Goal: Use online tool/utility: Utilize a website feature to perform a specific function

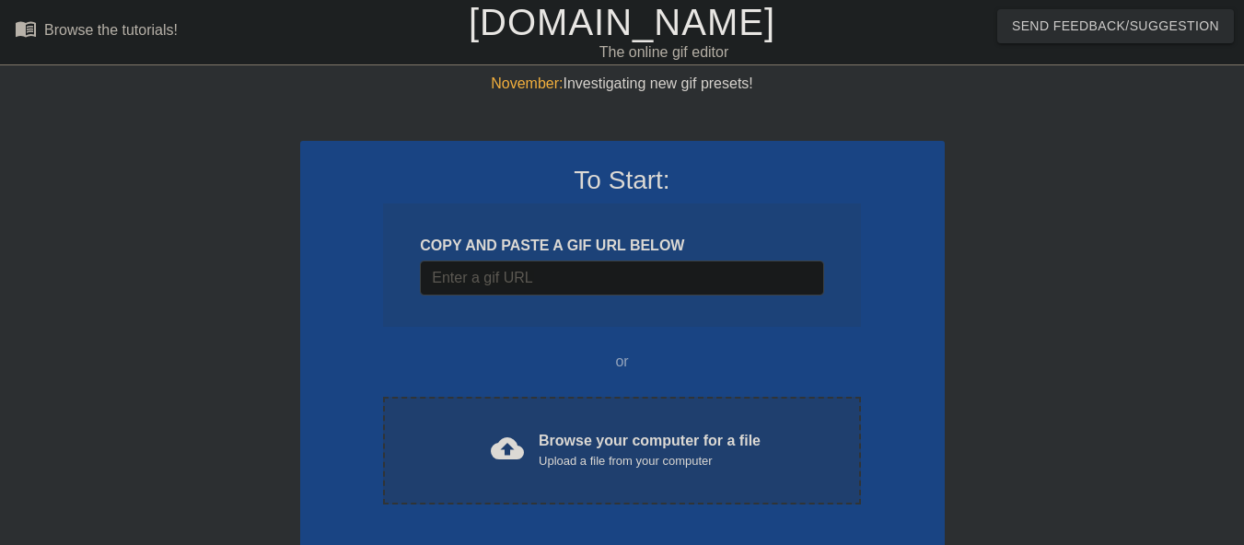
click at [657, 423] on div "cloud_upload Browse your computer for a file Upload a file from your computer C…" at bounding box center [621, 451] width 477 height 108
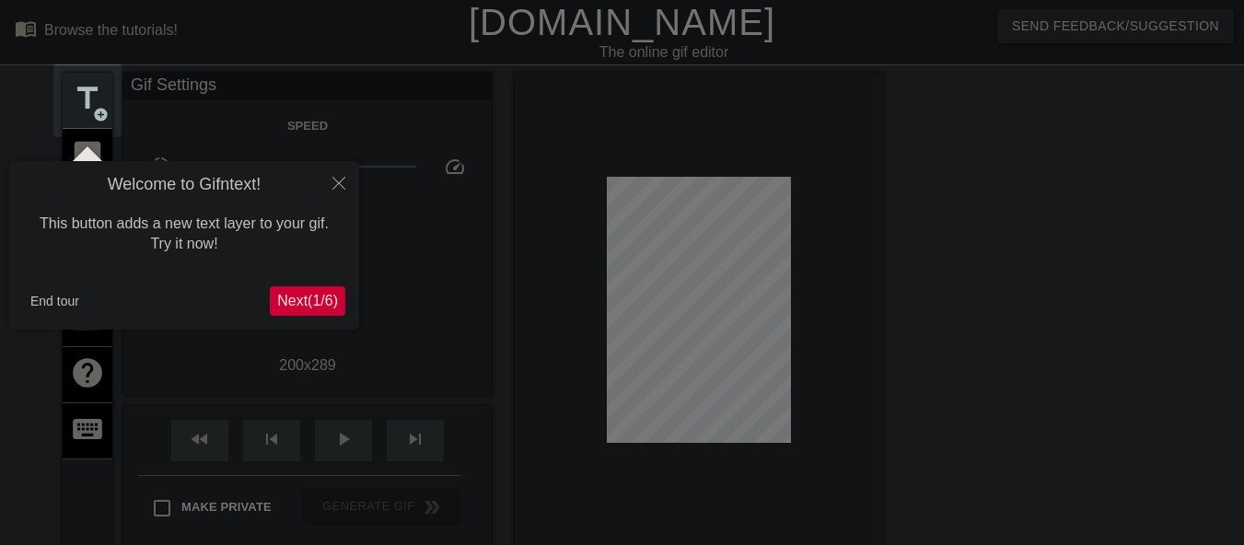
scroll to position [45, 0]
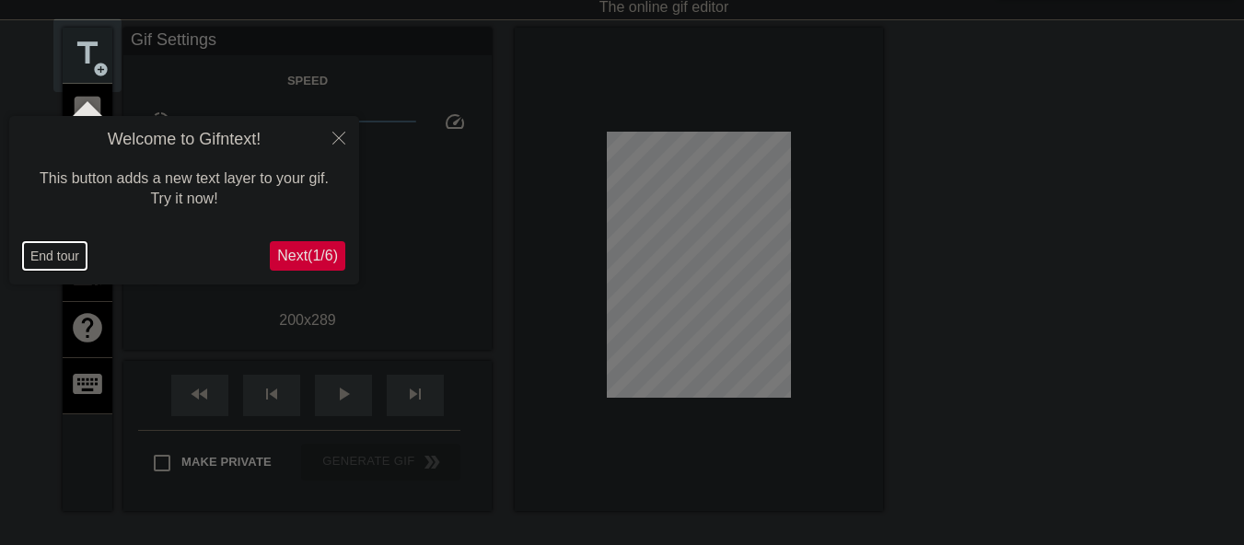
click at [45, 250] on button "End tour" at bounding box center [55, 256] width 64 height 28
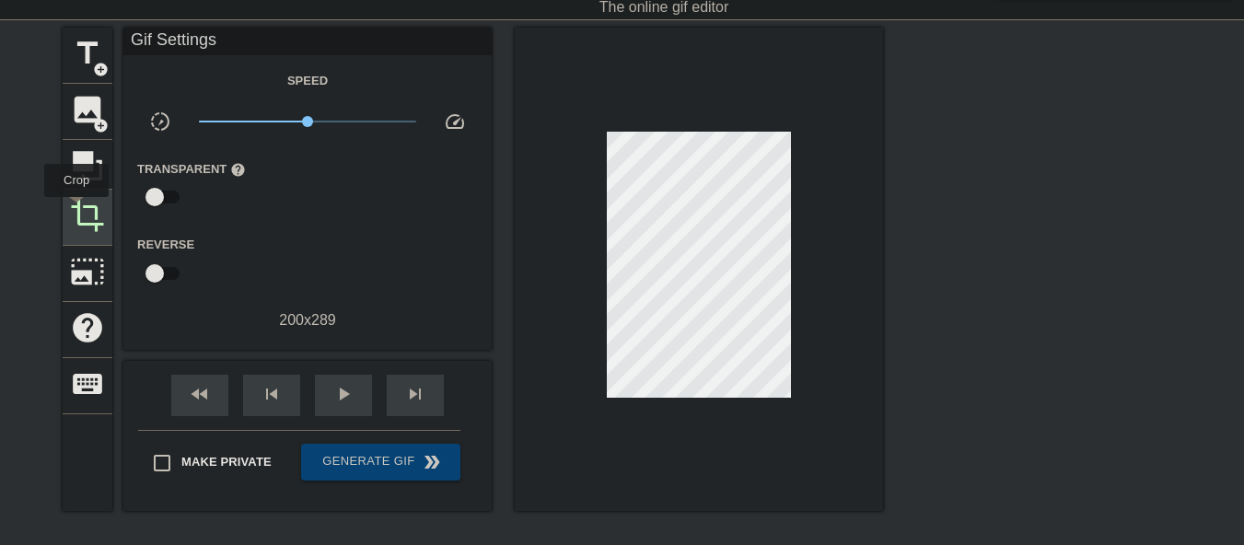
click at [76, 211] on span "crop" at bounding box center [87, 215] width 35 height 35
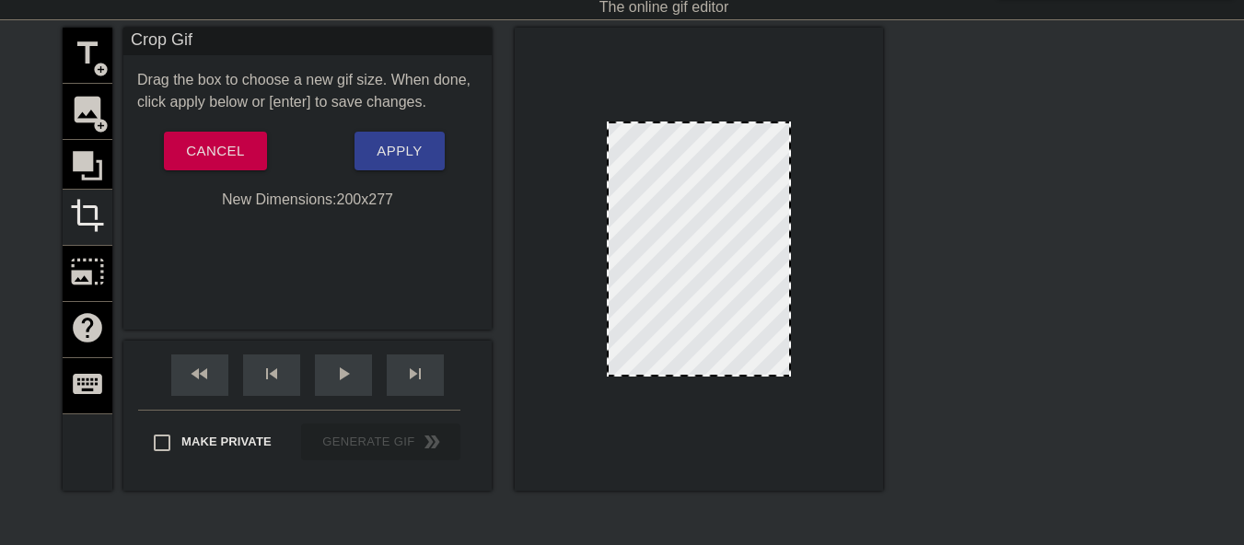
drag, startPoint x: 723, startPoint y: 385, endPoint x: 723, endPoint y: 375, distance: 10.1
click at [395, 159] on span "Apply" at bounding box center [399, 151] width 45 height 24
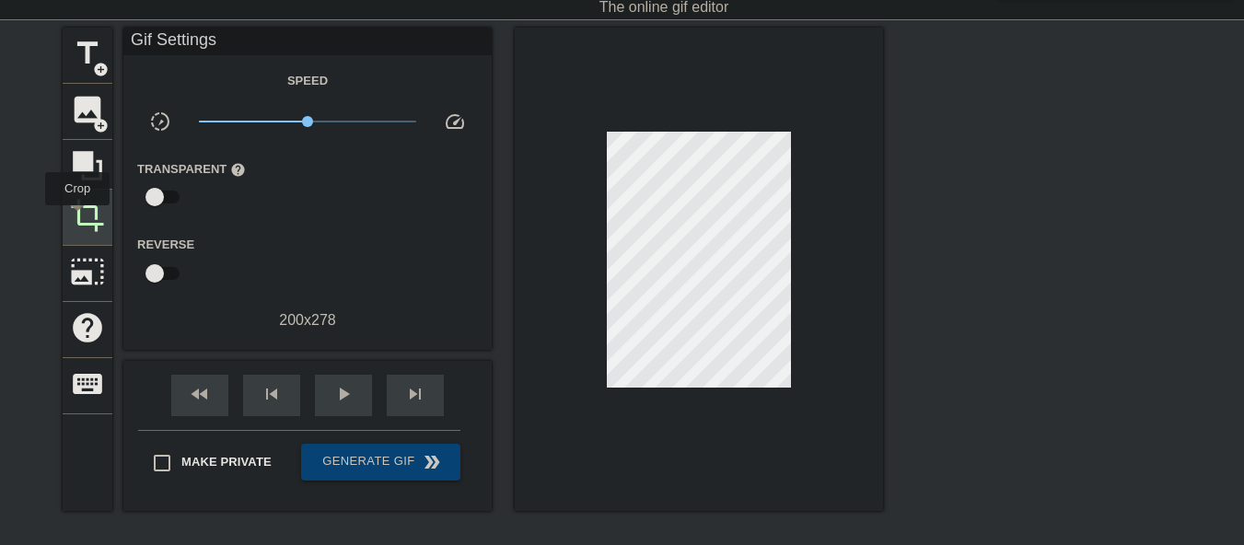
click at [77, 217] on span "crop" at bounding box center [87, 215] width 35 height 35
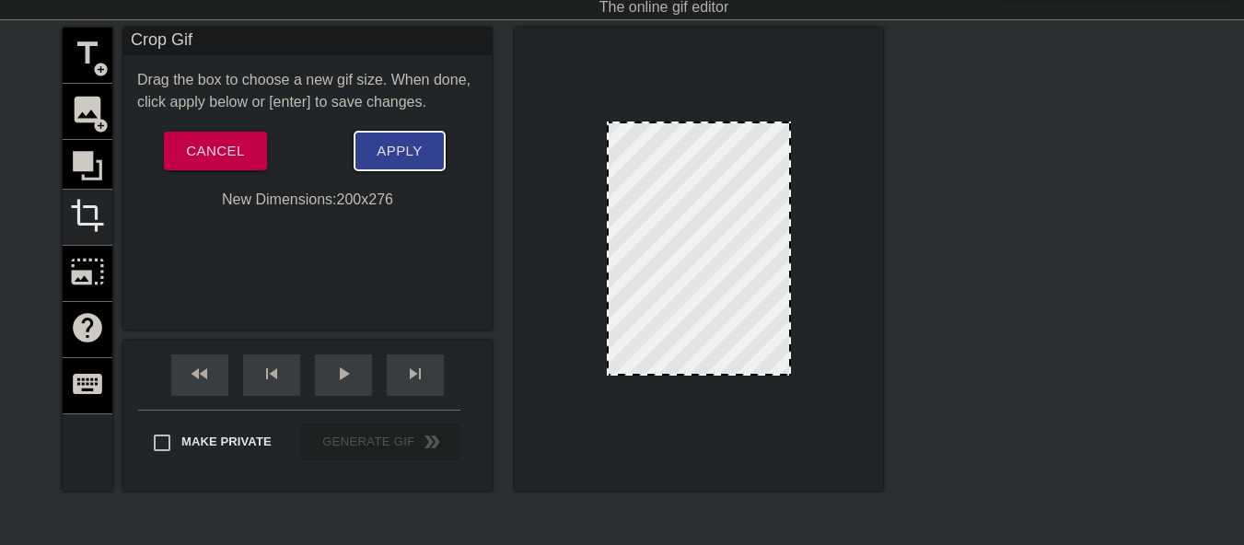
drag, startPoint x: 704, startPoint y: 374, endPoint x: 391, endPoint y: 155, distance: 382.1
click at [391, 155] on span "Apply" at bounding box center [399, 151] width 45 height 24
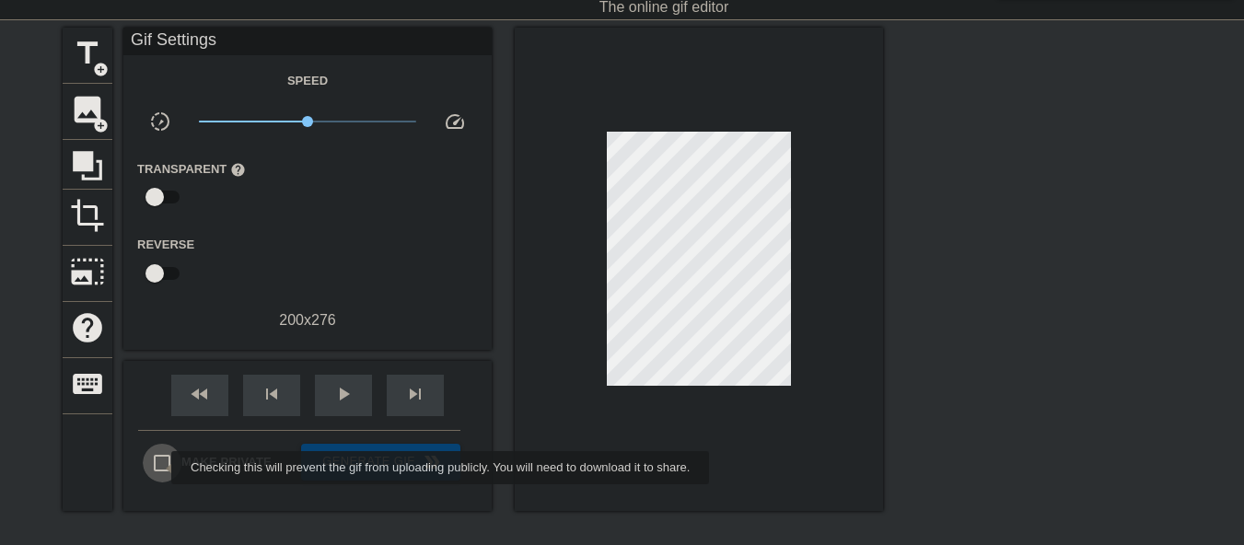
click at [159, 468] on input "Make Private" at bounding box center [162, 463] width 39 height 39
checkbox input "true"
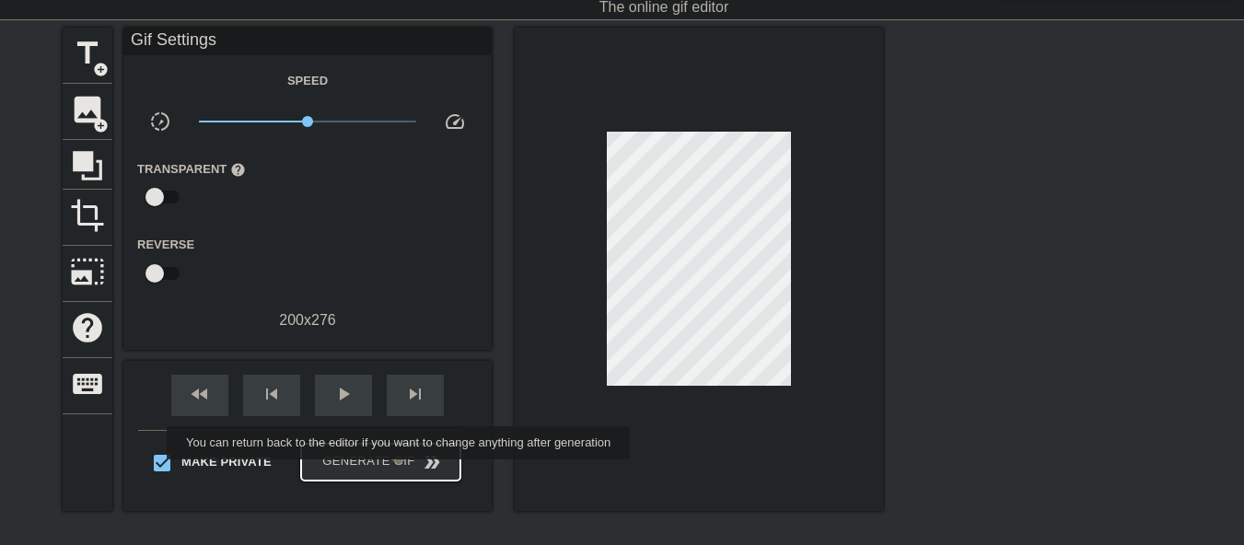
click at [400, 471] on button "Generate Gif double_arrow" at bounding box center [380, 462] width 159 height 37
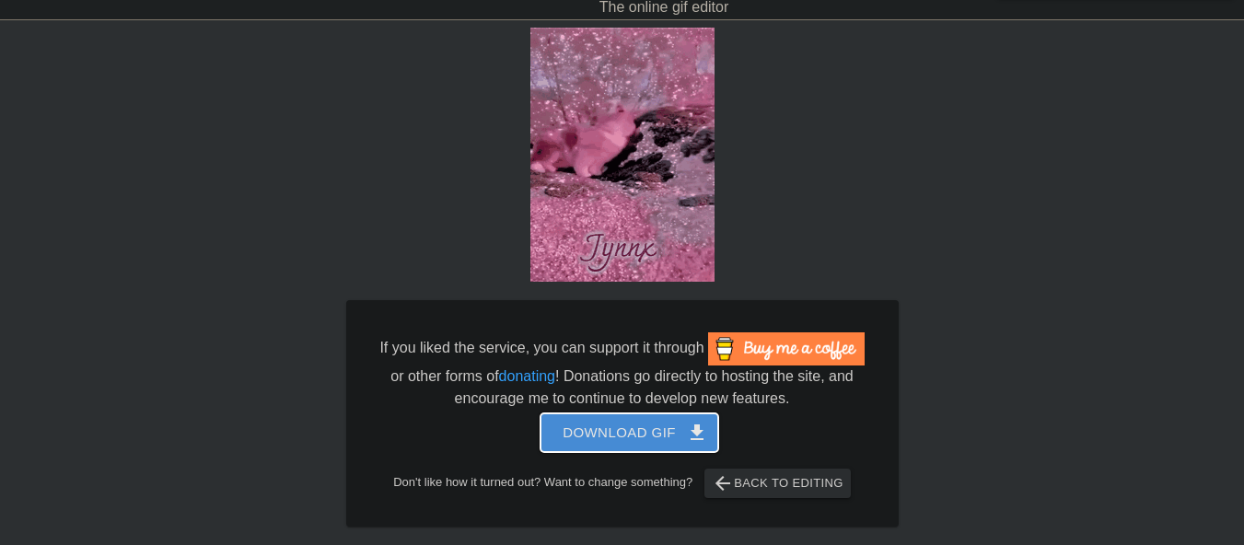
click at [648, 435] on span "Download gif get_app" at bounding box center [628, 433] width 133 height 24
